Goal: Participate in discussion: Engage in conversation with other users on a specific topic

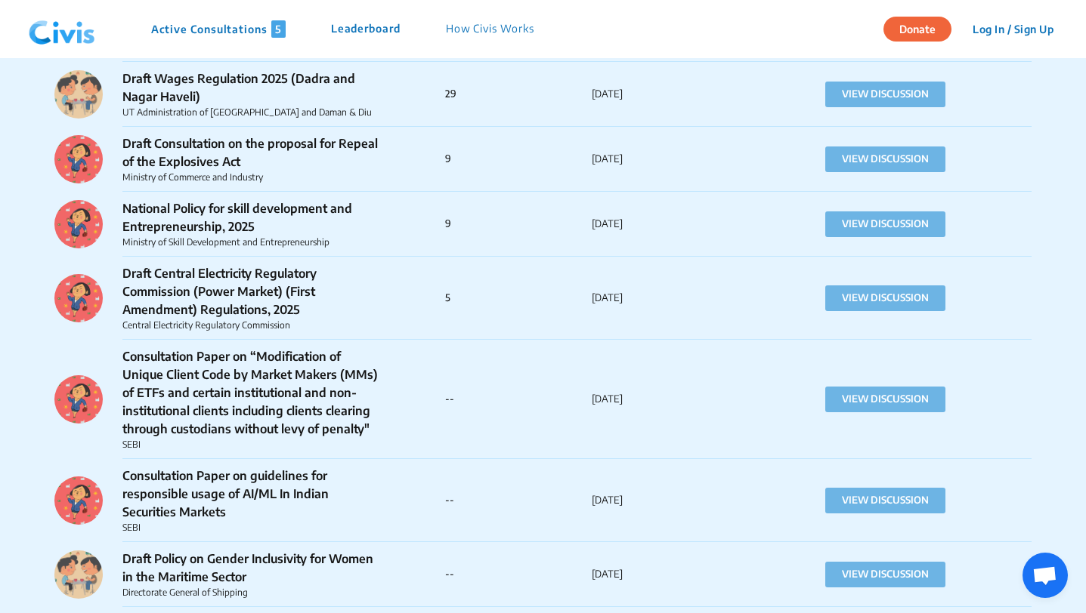
scroll to position [3062, 0]
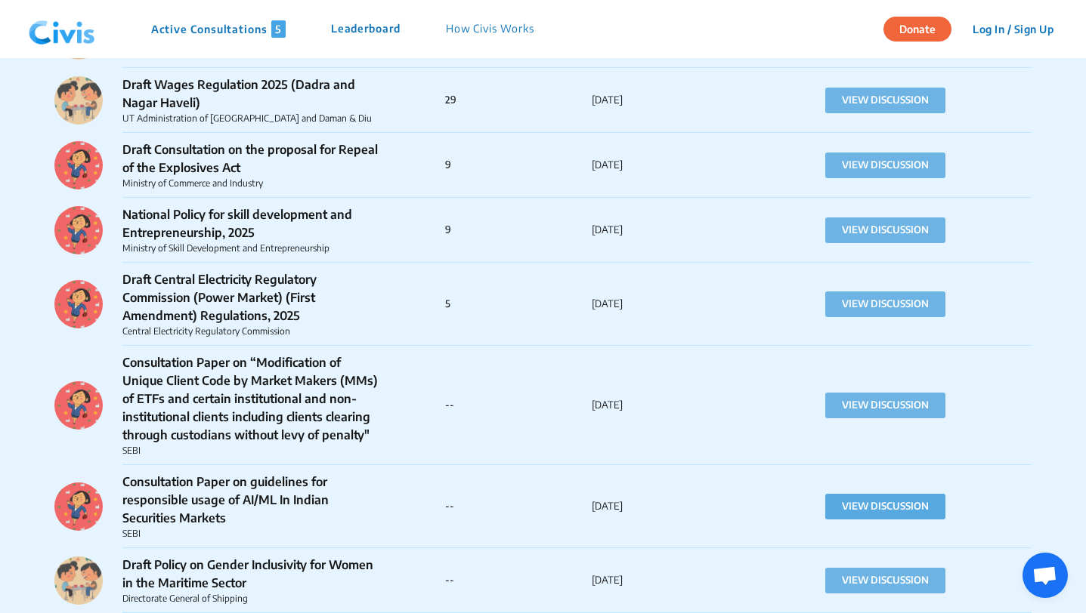
click at [866, 494] on button "VIEW DISCUSSION" at bounding box center [885, 507] width 120 height 26
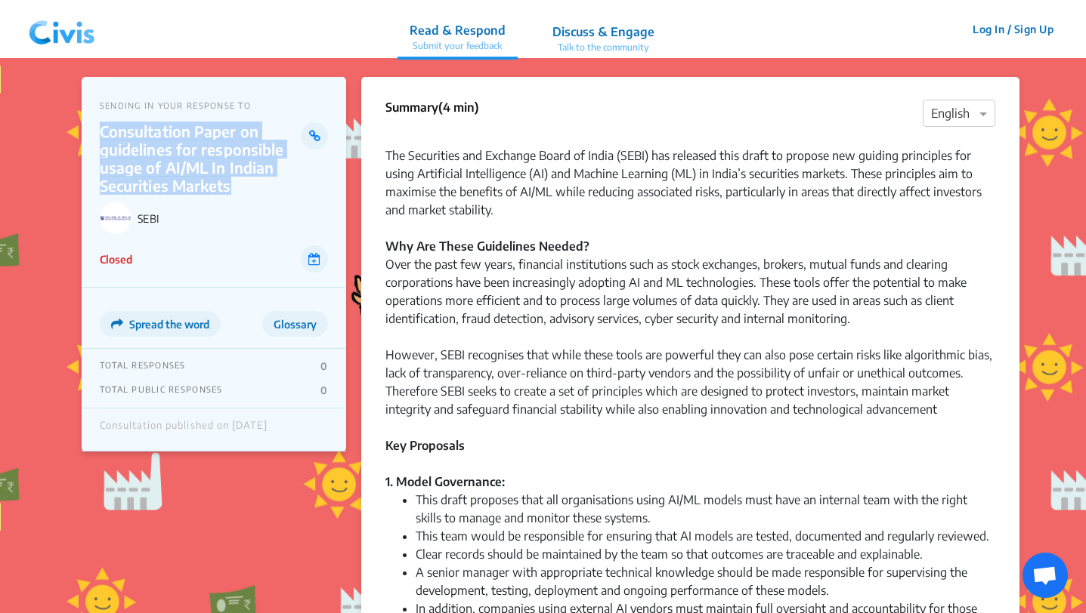
drag, startPoint x: 100, startPoint y: 129, endPoint x: 252, endPoint y: 188, distance: 163.6
click at [252, 188] on p "Consultation Paper on guidelines for responsible usage of AI/ML In Indian Secur…" at bounding box center [201, 158] width 202 height 73
copy p "Consultation Paper on guidelines for responsible usage of AI/ML In Indian Secur…"
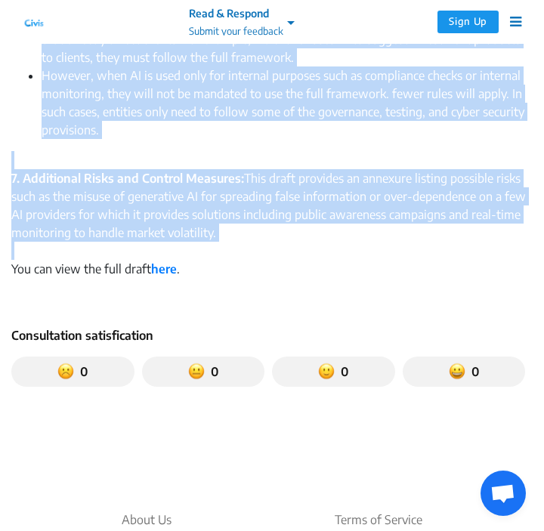
scroll to position [1805, 0]
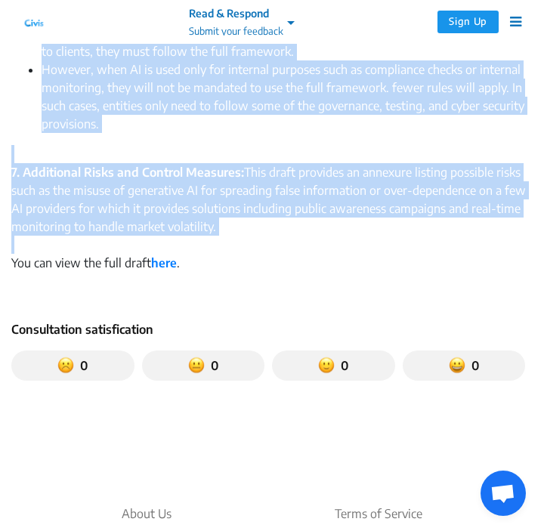
drag, startPoint x: 11, startPoint y: 141, endPoint x: 223, endPoint y: 236, distance: 232.3
copy div "Loremip (3 dol) × Sitamet Con Adipiscing eli Seddoeiu Tempo in Utlab (ETDO) mag…"
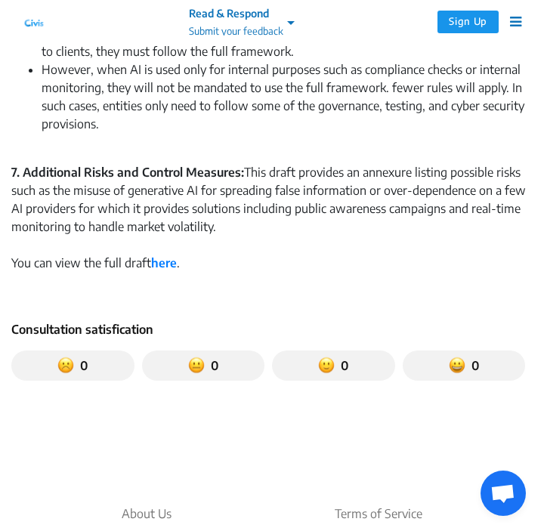
click at [300, 252] on div at bounding box center [271, 245] width 521 height 18
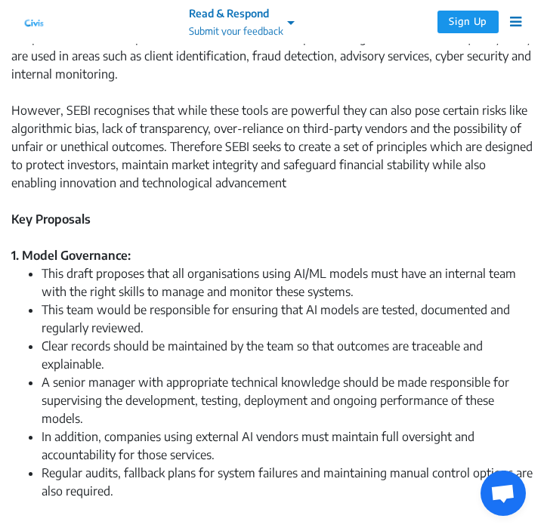
scroll to position [0, 0]
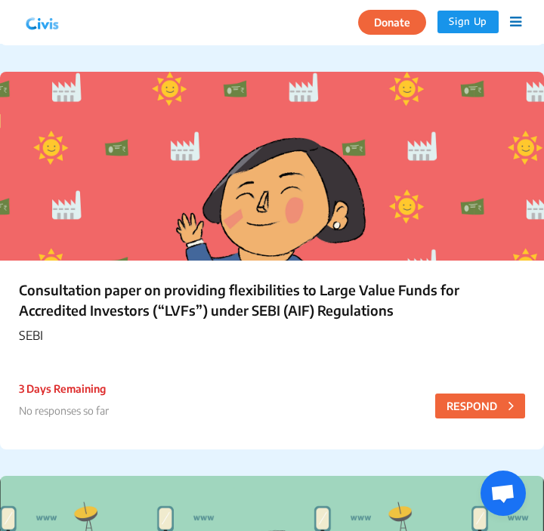
scroll to position [882, 0]
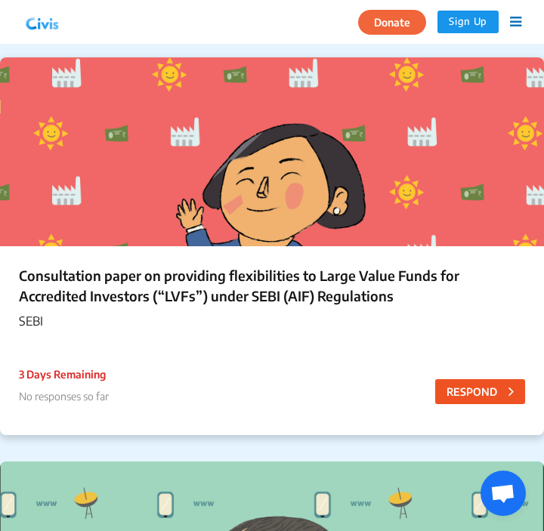
click at [452, 385] on button "RESPOND" at bounding box center [480, 391] width 90 height 25
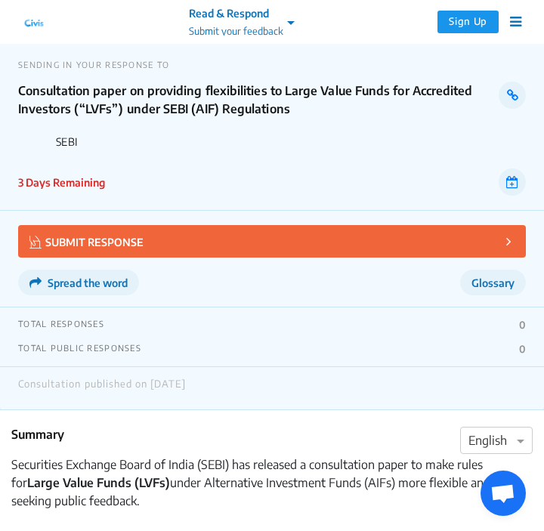
scroll to position [9, 0]
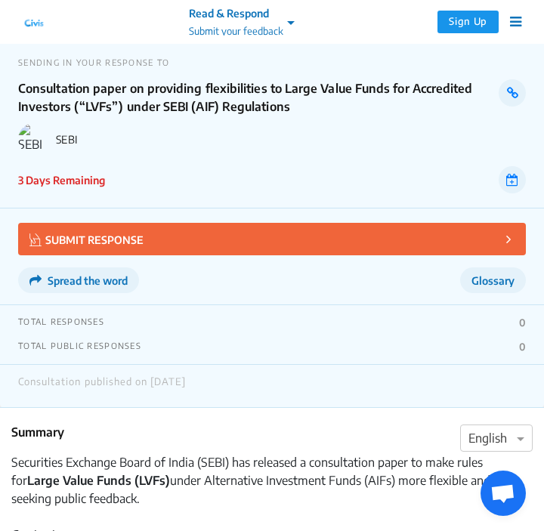
click at [428, 239] on button "SUBMIT RESPONSE" at bounding box center [272, 239] width 508 height 32
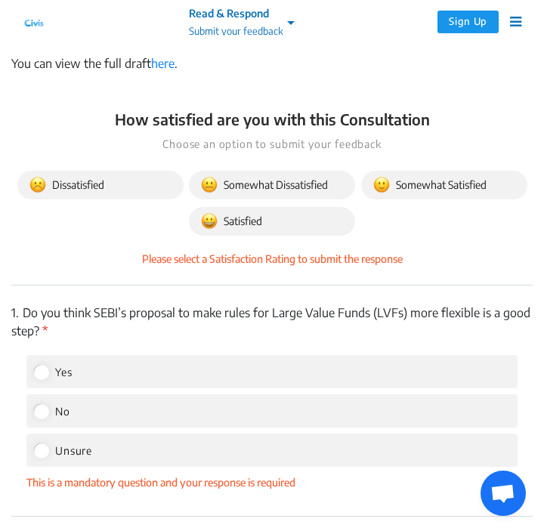
scroll to position [1262, 0]
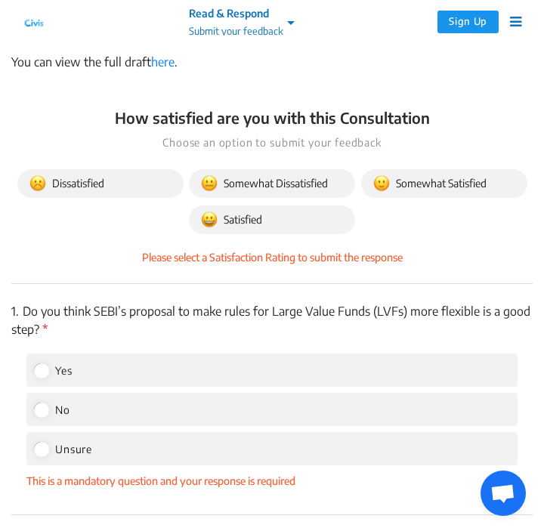
click at [347, 354] on div "Yes" at bounding box center [271, 370] width 491 height 33
click at [45, 363] on input "Yes" at bounding box center [41, 370] width 14 height 14
radio input "true"
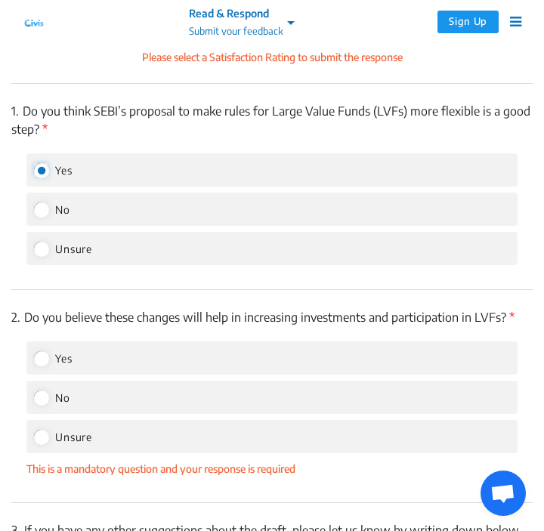
scroll to position [1464, 0]
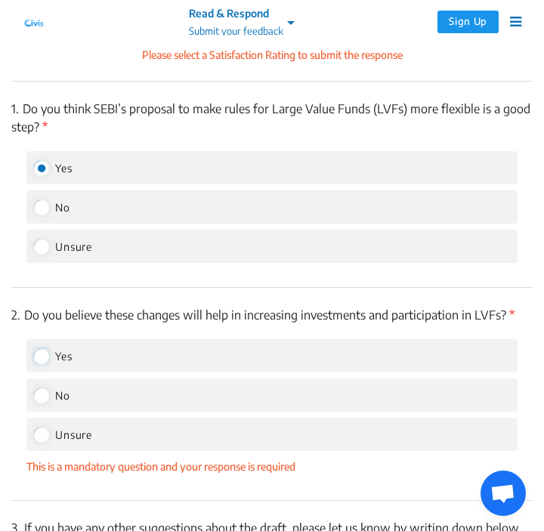
click at [40, 349] on input "Yes" at bounding box center [41, 356] width 14 height 14
radio input "true"
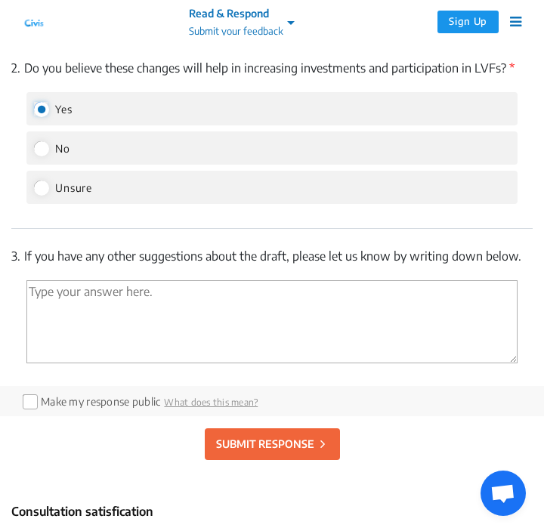
scroll to position [1724, 0]
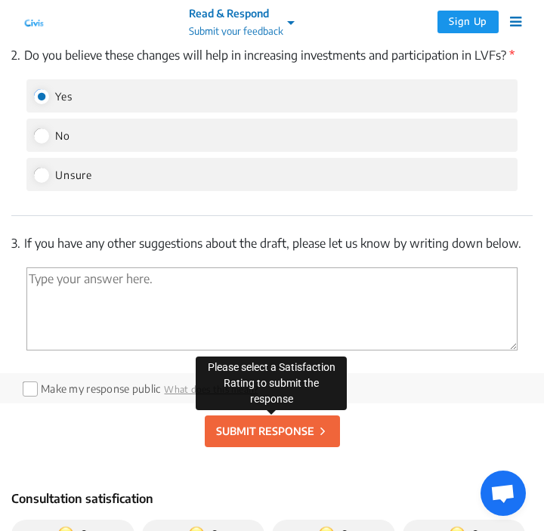
click at [242, 423] on p "SUBMIT RESPONSE" at bounding box center [265, 431] width 98 height 16
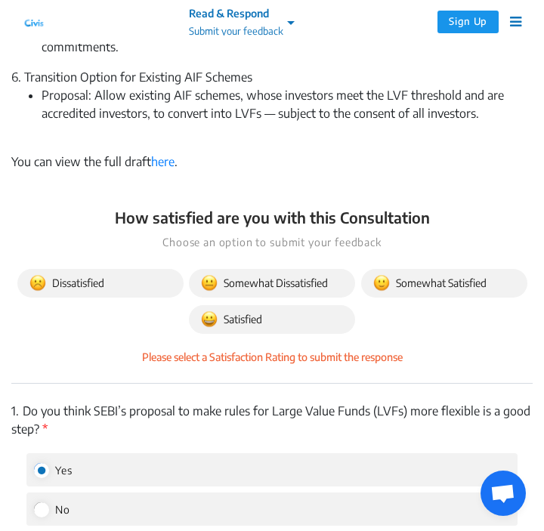
scroll to position [1160, 0]
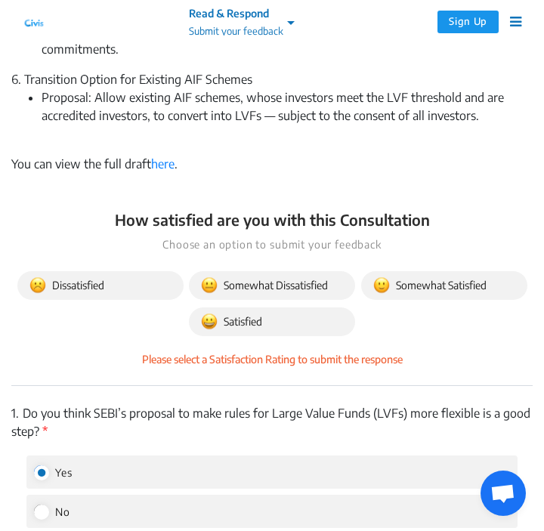
click at [300, 313] on span "Satisfied" at bounding box center [272, 321] width 142 height 17
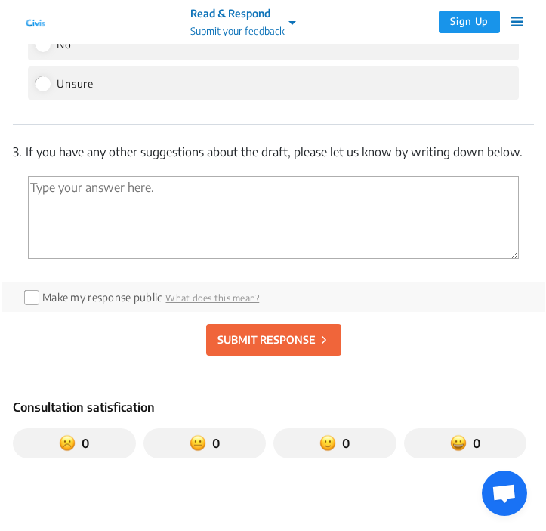
scroll to position [1781, 0]
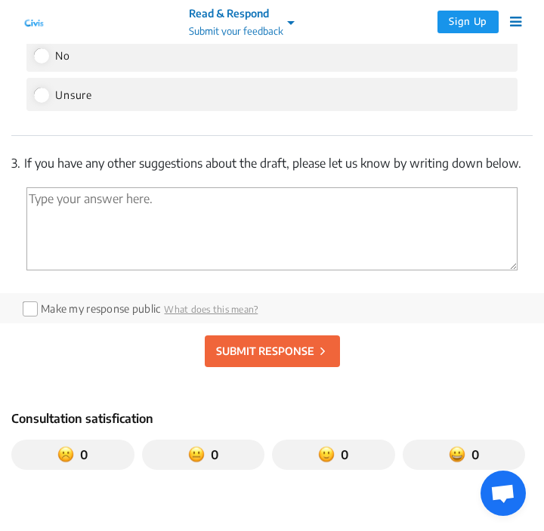
click at [309, 343] on p "SUBMIT RESPONSE" at bounding box center [265, 351] width 98 height 16
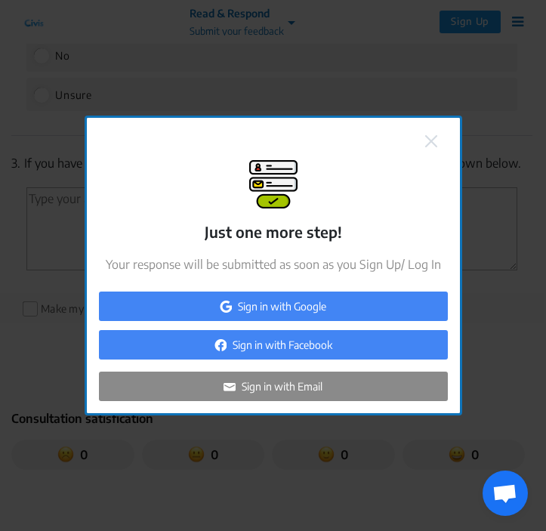
click at [296, 303] on p "Sign in with Google" at bounding box center [282, 306] width 88 height 16
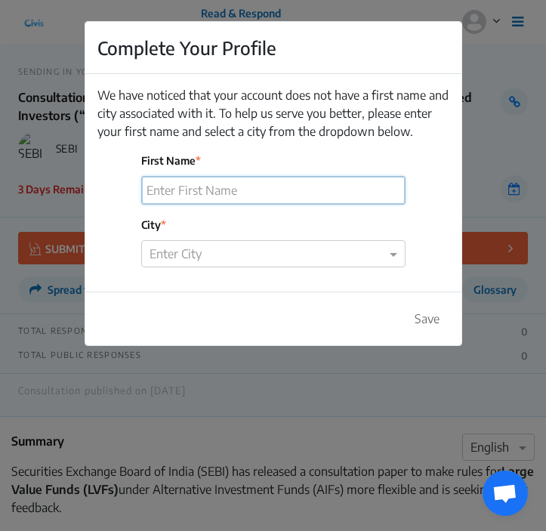
click at [267, 194] on input "First Name" at bounding box center [273, 190] width 263 height 27
type input "Divyanshi Dwivedi"
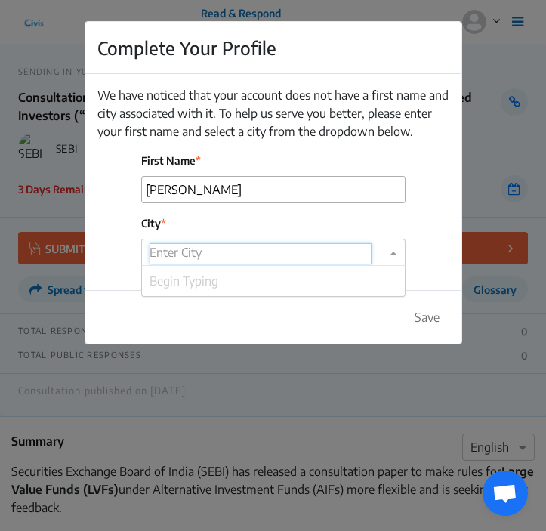
click at [185, 260] on input "text" at bounding box center [261, 253] width 222 height 21
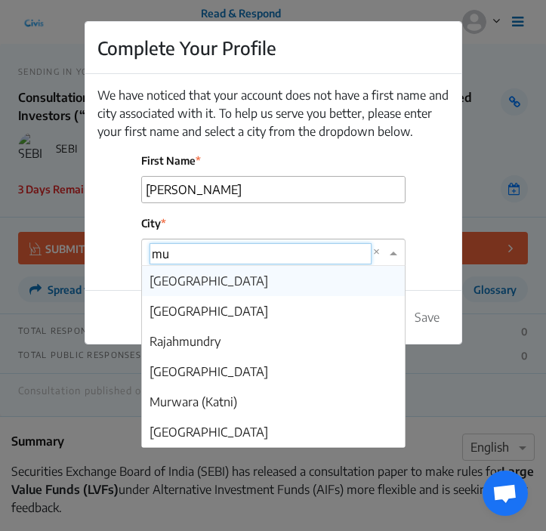
type input "m"
click at [224, 289] on div "Mumbai" at bounding box center [273, 281] width 263 height 30
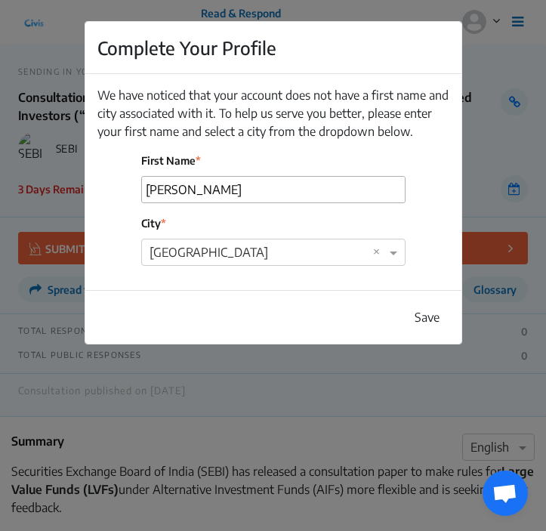
click at [415, 316] on button "Save" at bounding box center [427, 317] width 45 height 29
click at [440, 314] on button "Save" at bounding box center [427, 317] width 45 height 29
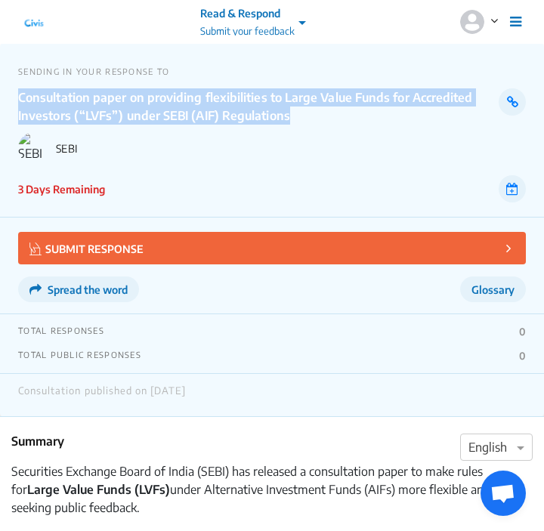
drag, startPoint x: 20, startPoint y: 98, endPoint x: 298, endPoint y: 118, distance: 279.4
click at [298, 118] on p "Consultation paper on providing flexibilities to Large Value Funds for Accredit…" at bounding box center [246, 106] width 457 height 36
copy p "Consultation paper on providing flexibilities to Large Value Funds for Accredit…"
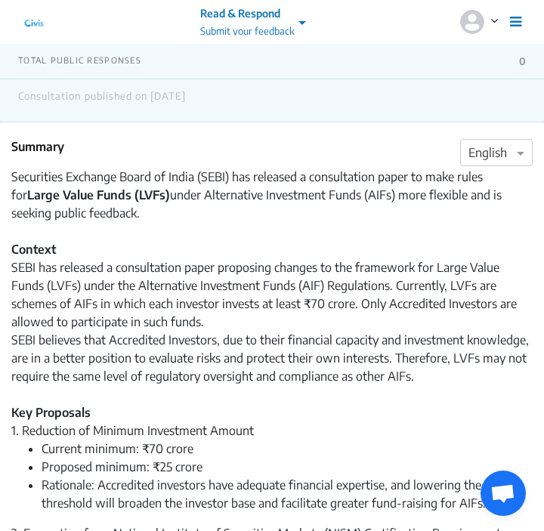
scroll to position [316, 0]
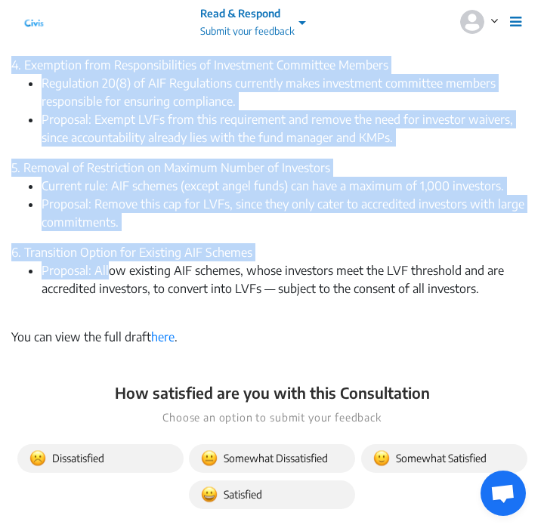
scroll to position [985, 0]
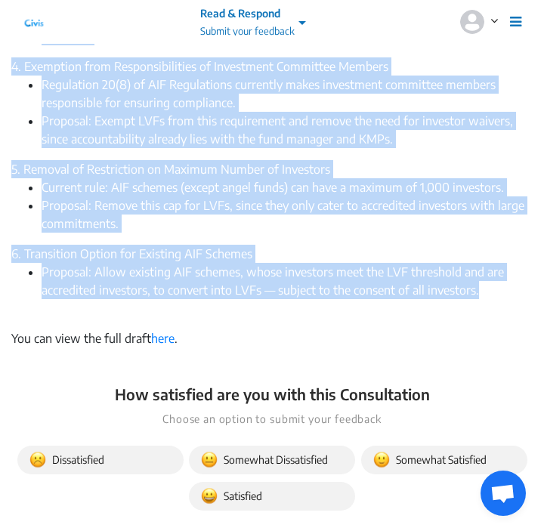
drag, startPoint x: 13, startPoint y: 154, endPoint x: 493, endPoint y: 277, distance: 495.2
copy div "Securities Exchange Board of India (SEBI) has released a consultation paper to …"
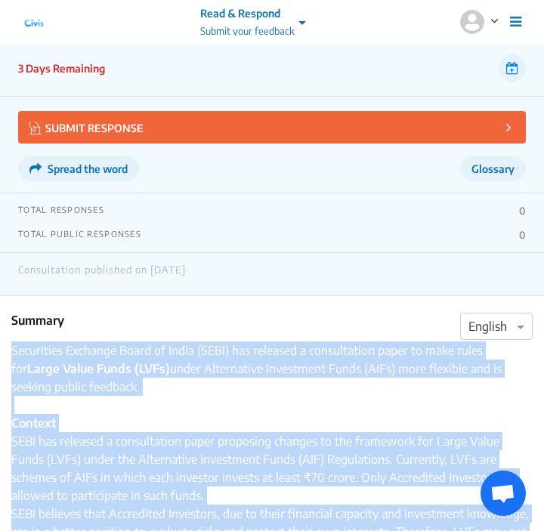
scroll to position [126, 0]
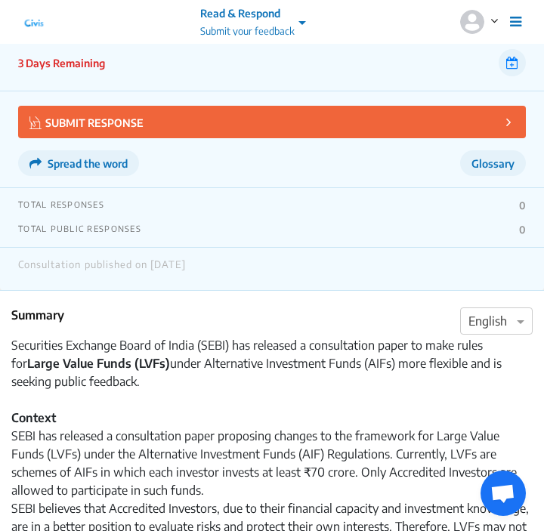
click at [333, 306] on div "Summary × English" at bounding box center [271, 321] width 521 height 30
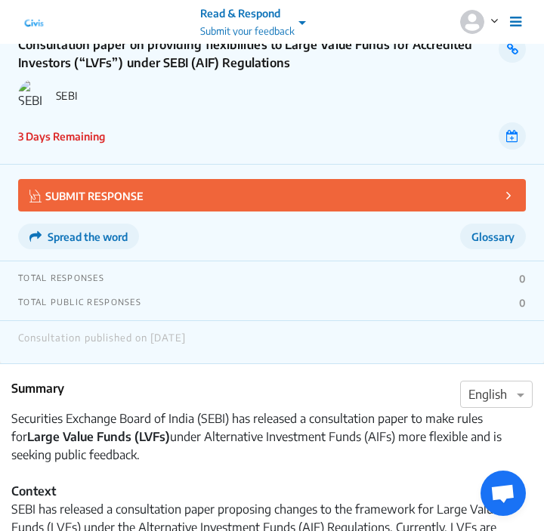
scroll to position [0, 0]
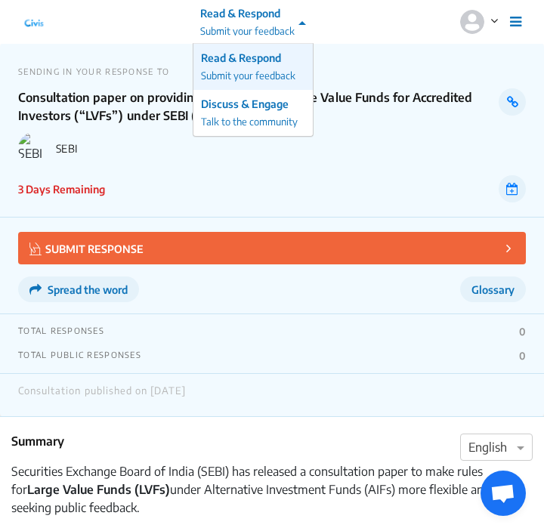
click at [301, 22] on span at bounding box center [304, 22] width 19 height 16
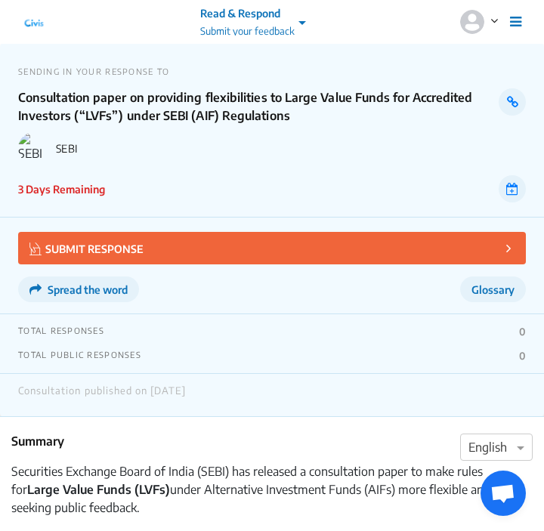
click at [350, 60] on div "SENDING IN YOUR RESPONSE TO Consultation paper on providing flexibilities to La…" at bounding box center [272, 130] width 544 height 175
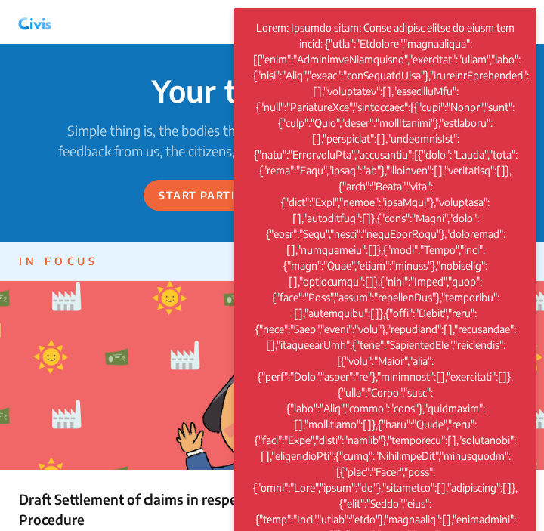
click at [114, 291] on div "IN FOCUS Draft Settlement of claims in respect of deceased depositors – Simplif…" at bounding box center [272, 467] width 544 height 428
click at [215, 20] on nav "Active Consultations 8 Leaderboard How Civis Works Donate Log In / Sign Up Sign…" at bounding box center [272, 22] width 544 height 44
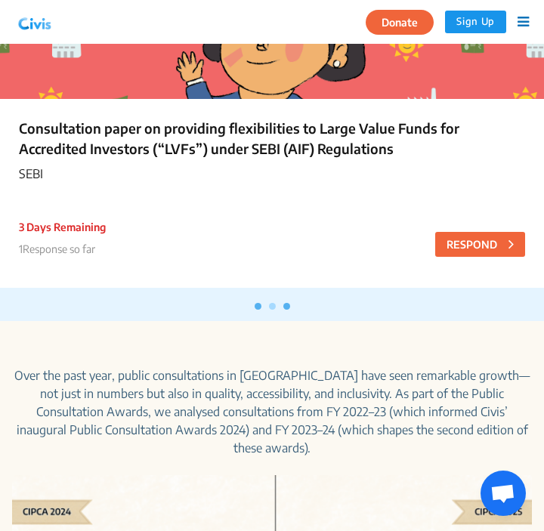
scroll to position [352, 0]
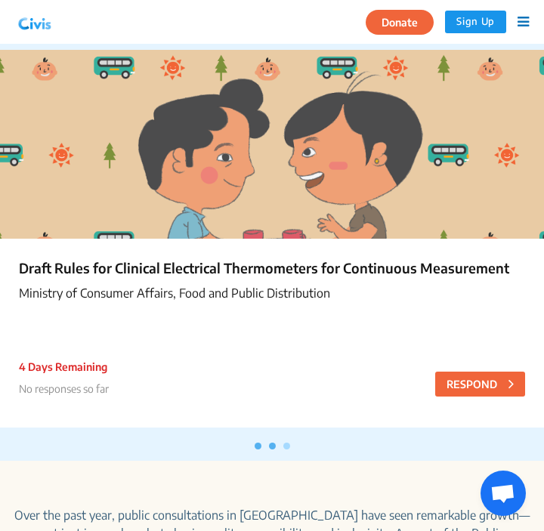
scroll to position [233, 0]
